Goal: Task Accomplishment & Management: Use online tool/utility

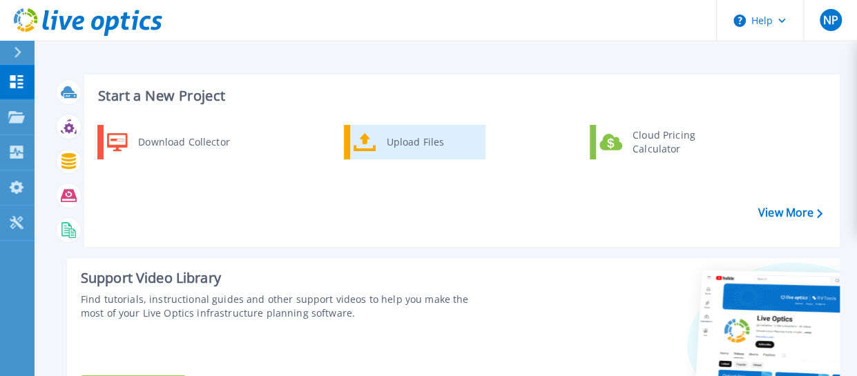
click at [391, 139] on div "Upload Files" at bounding box center [431, 142] width 102 height 28
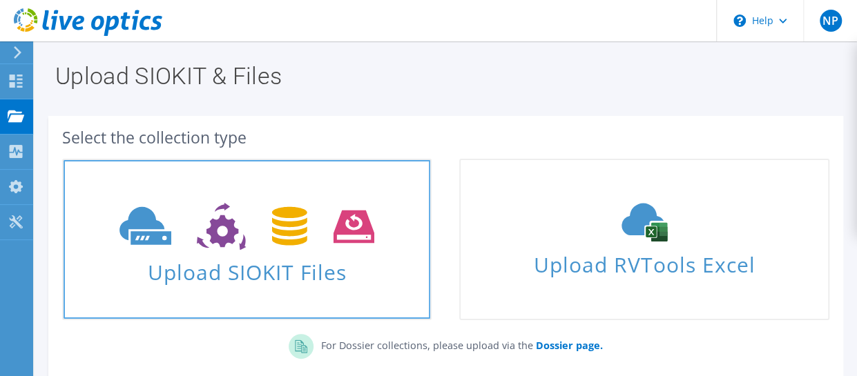
click at [282, 283] on span "Upload SIOKIT Files" at bounding box center [247, 268] width 367 height 30
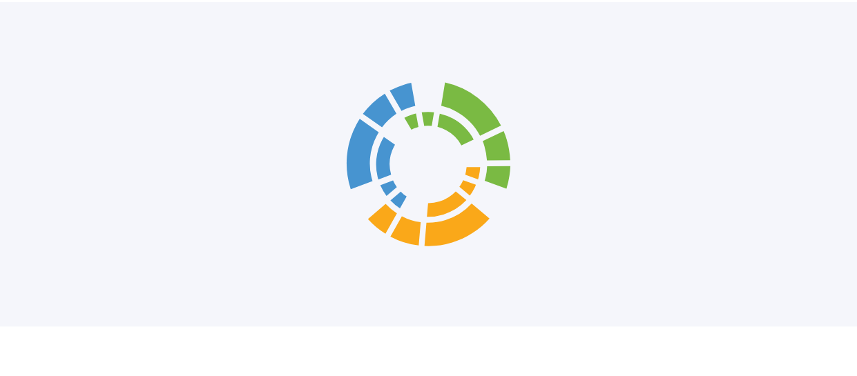
scroll to position [171, 0]
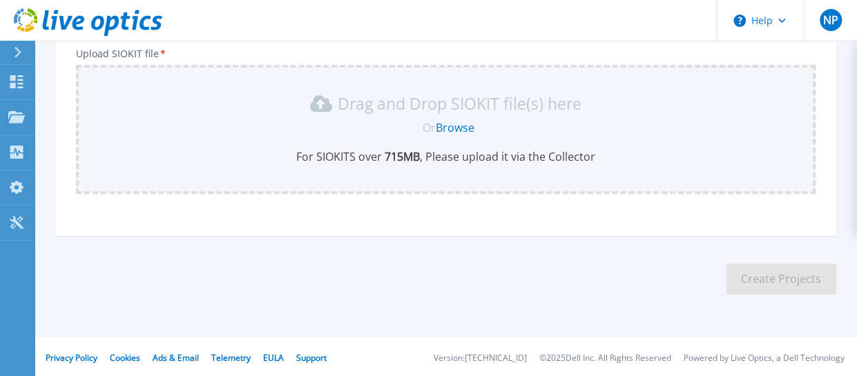
click at [449, 133] on link "Browse" at bounding box center [455, 127] width 39 height 15
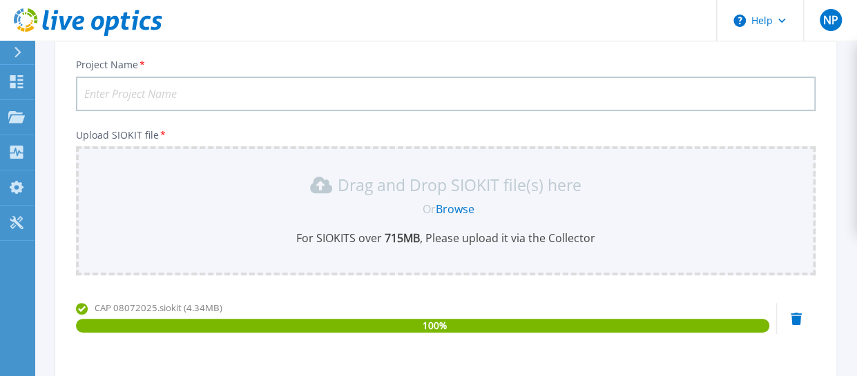
scroll to position [89, 0]
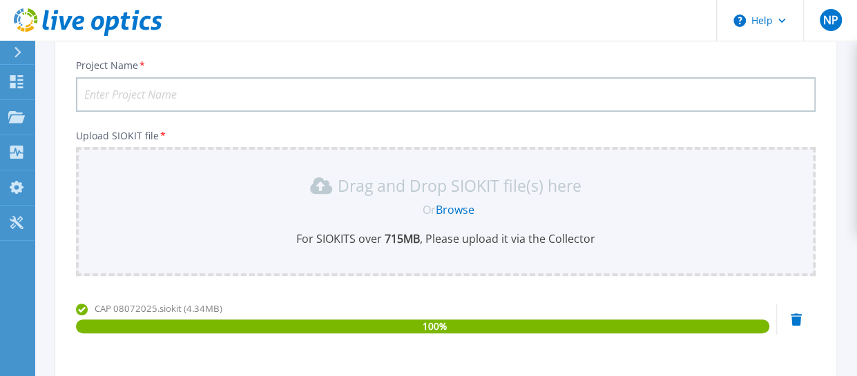
click at [385, 99] on input "Project Name *" at bounding box center [445, 94] width 739 height 35
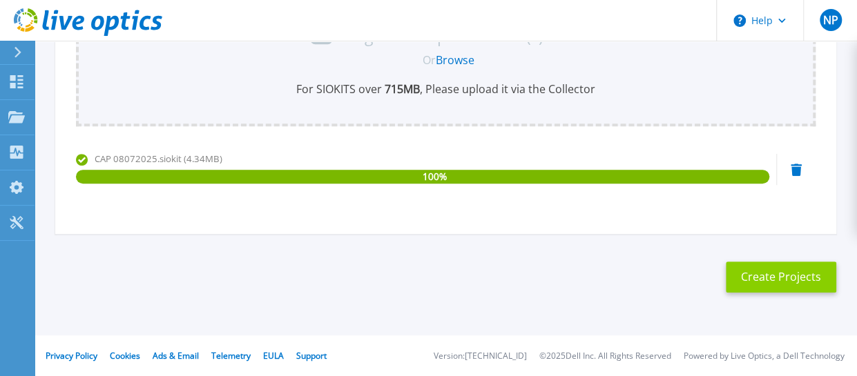
type input "CAP Vmware Collection"
click at [779, 277] on button "Create Projects" at bounding box center [781, 277] width 110 height 31
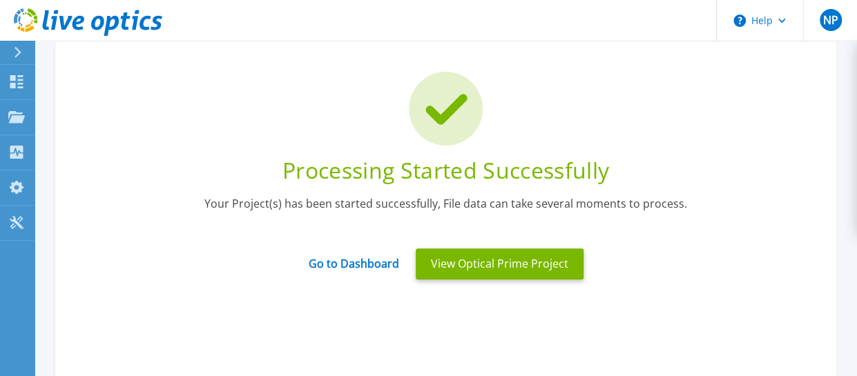
scroll to position [71, 0]
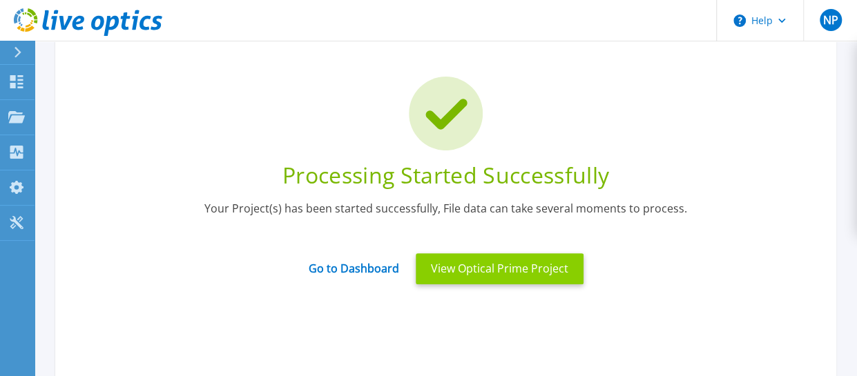
click at [526, 263] on button "View Optical Prime Project" at bounding box center [500, 268] width 168 height 31
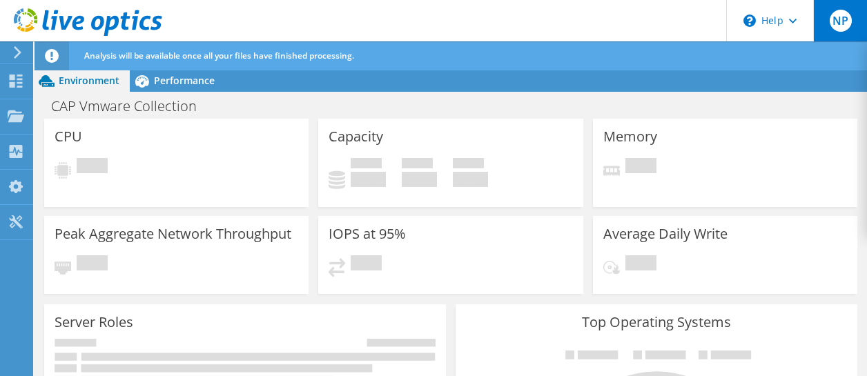
click at [834, 23] on span "NP" at bounding box center [841, 21] width 22 height 22
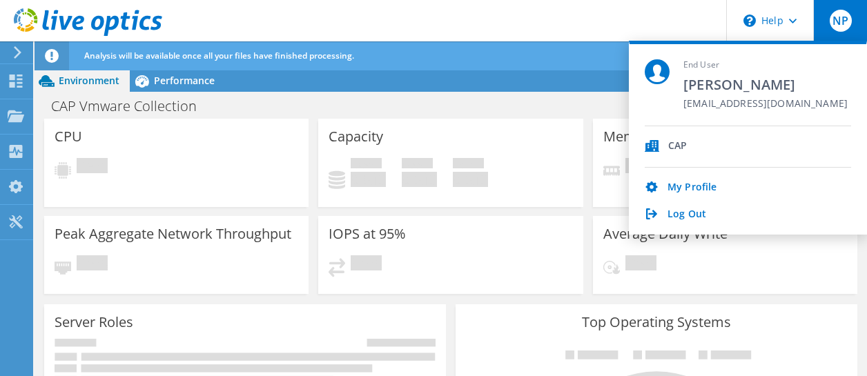
click at [578, 39] on header "NP End User Nick Pizzillo npizzillo@cap-az.com CAP My Profile Log Out \n Help E…" at bounding box center [433, 20] width 867 height 41
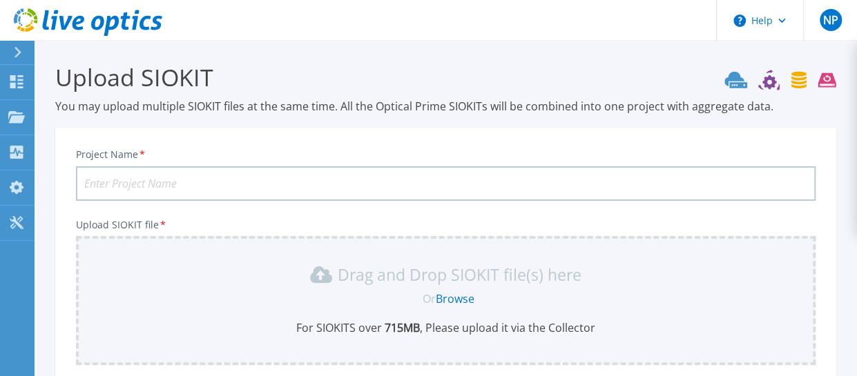
click at [401, 176] on input "Project Name *" at bounding box center [445, 183] width 739 height 35
type input "V"
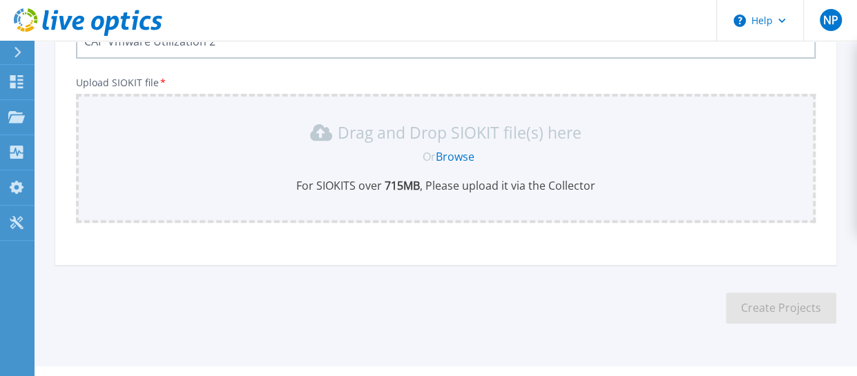
scroll to position [173, 0]
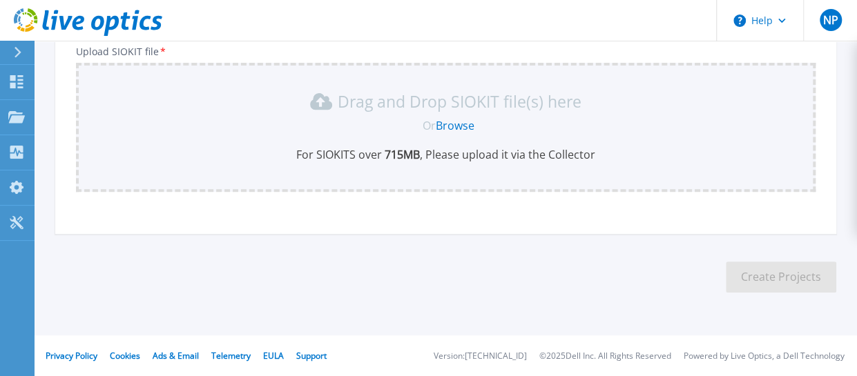
type input "CAP Vmware Utilization 2"
click at [453, 124] on link "Browse" at bounding box center [455, 125] width 39 height 15
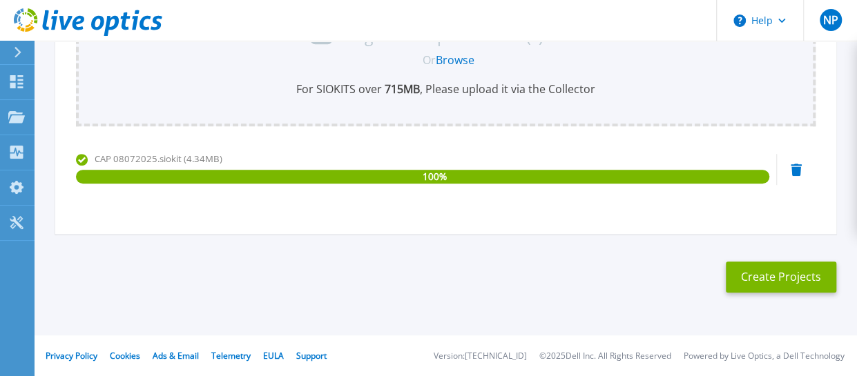
click at [795, 172] on icon at bounding box center [795, 170] width 11 height 12
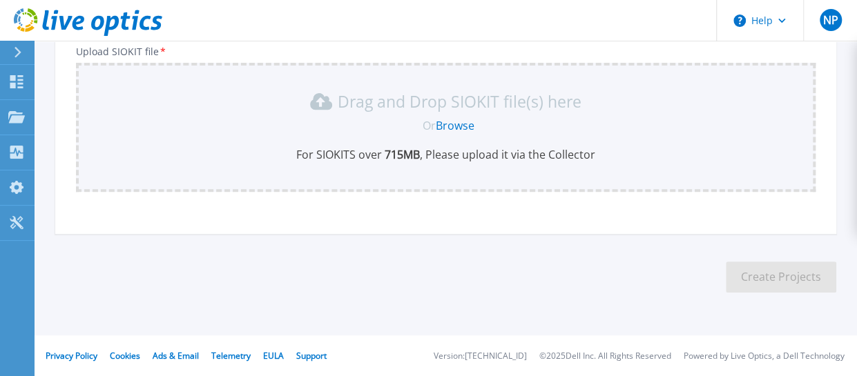
click at [450, 134] on div "Drag and Drop SIOKIT file(s) here Or Browse For SIOKITS over 715 MB , Please up…" at bounding box center [445, 126] width 723 height 72
click at [463, 126] on link "Browse" at bounding box center [455, 125] width 39 height 15
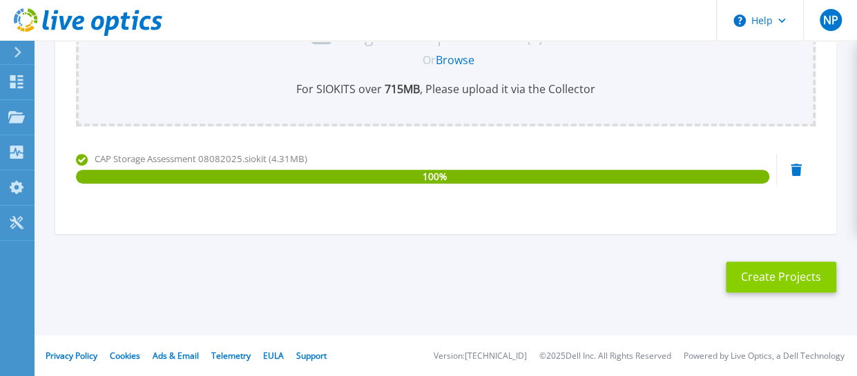
click at [794, 282] on button "Create Projects" at bounding box center [781, 277] width 110 height 31
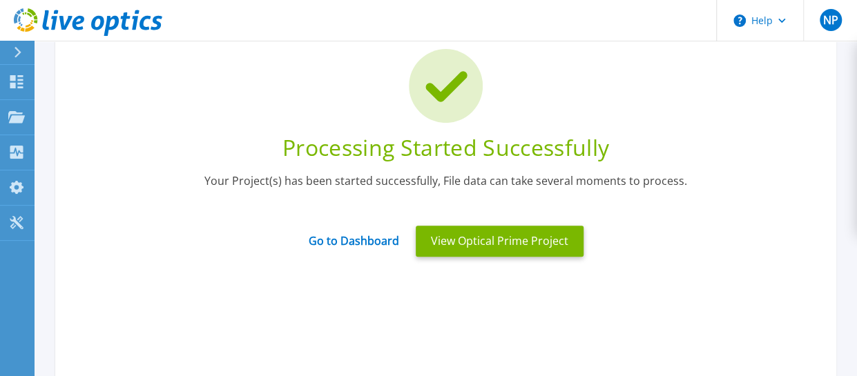
scroll to position [95, 0]
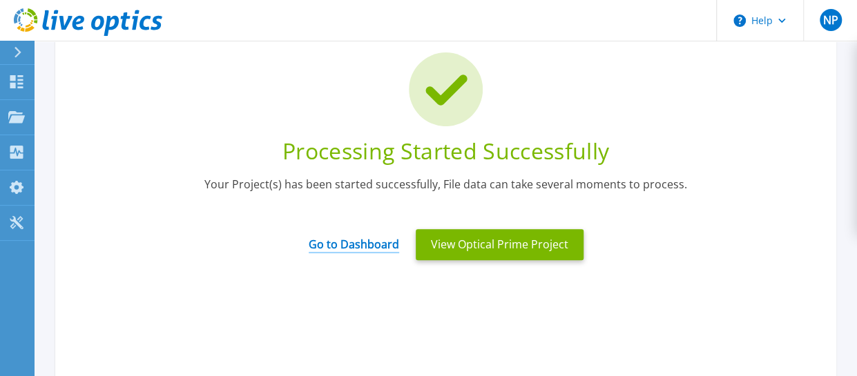
click at [366, 241] on link "Go to Dashboard" at bounding box center [354, 239] width 90 height 27
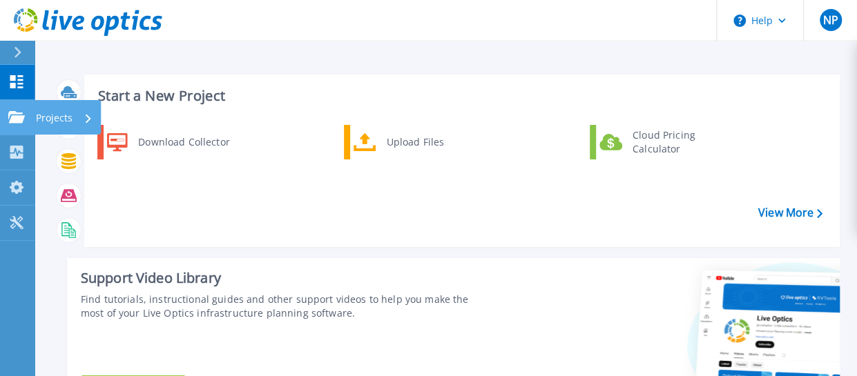
click at [58, 118] on p "Projects" at bounding box center [54, 118] width 37 height 36
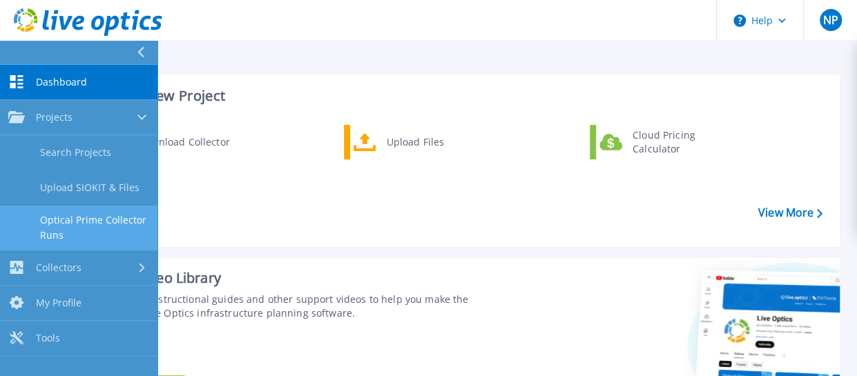
click at [94, 221] on link "Optical Prime Collector Runs" at bounding box center [78, 228] width 157 height 44
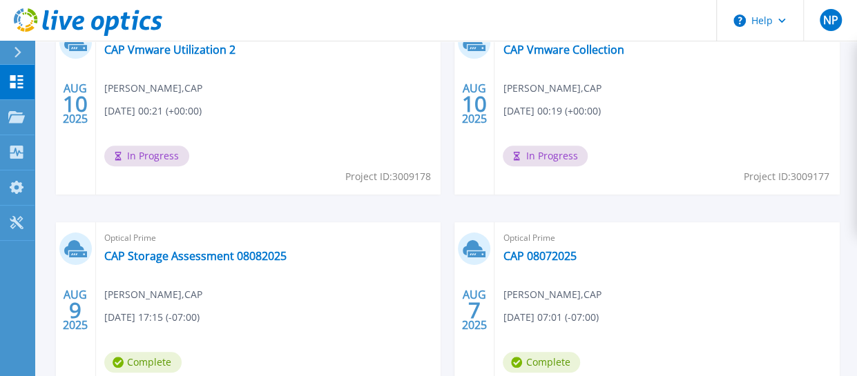
scroll to position [474, 0]
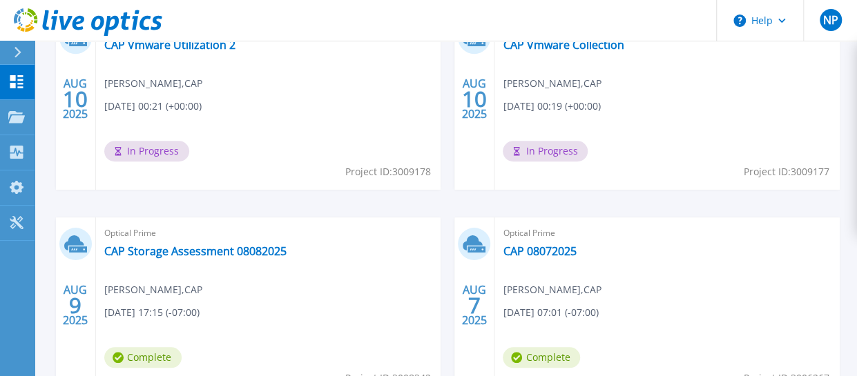
drag, startPoint x: 664, startPoint y: 31, endPoint x: 659, endPoint y: 46, distance: 16.2
click at [664, 31] on header "Help NP End User [PERSON_NAME] [EMAIL_ADDRESS][DOMAIN_NAME] CAP My Profile Log …" at bounding box center [428, 20] width 857 height 41
